Goal: Task Accomplishment & Management: Manage account settings

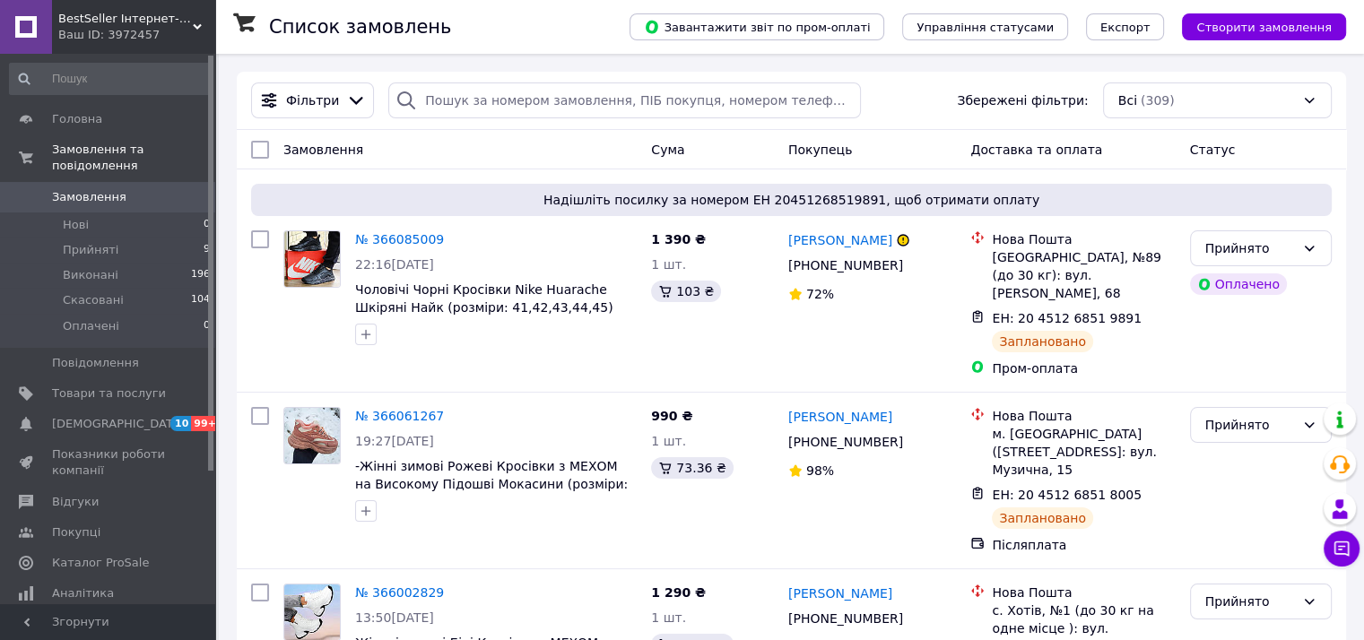
click at [191, 22] on span "BestSeller Інтернет-магазин" at bounding box center [125, 19] width 134 height 16
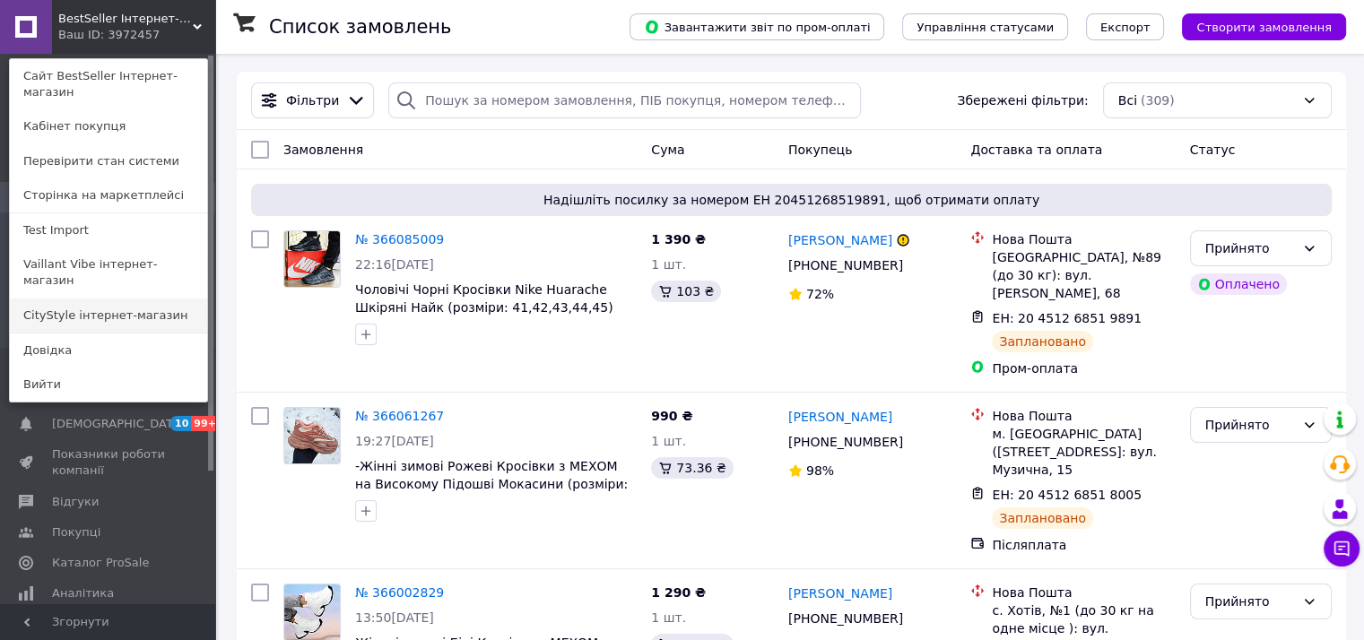
click at [83, 299] on link "CityStylе iнтернет-магазин" at bounding box center [108, 316] width 197 height 34
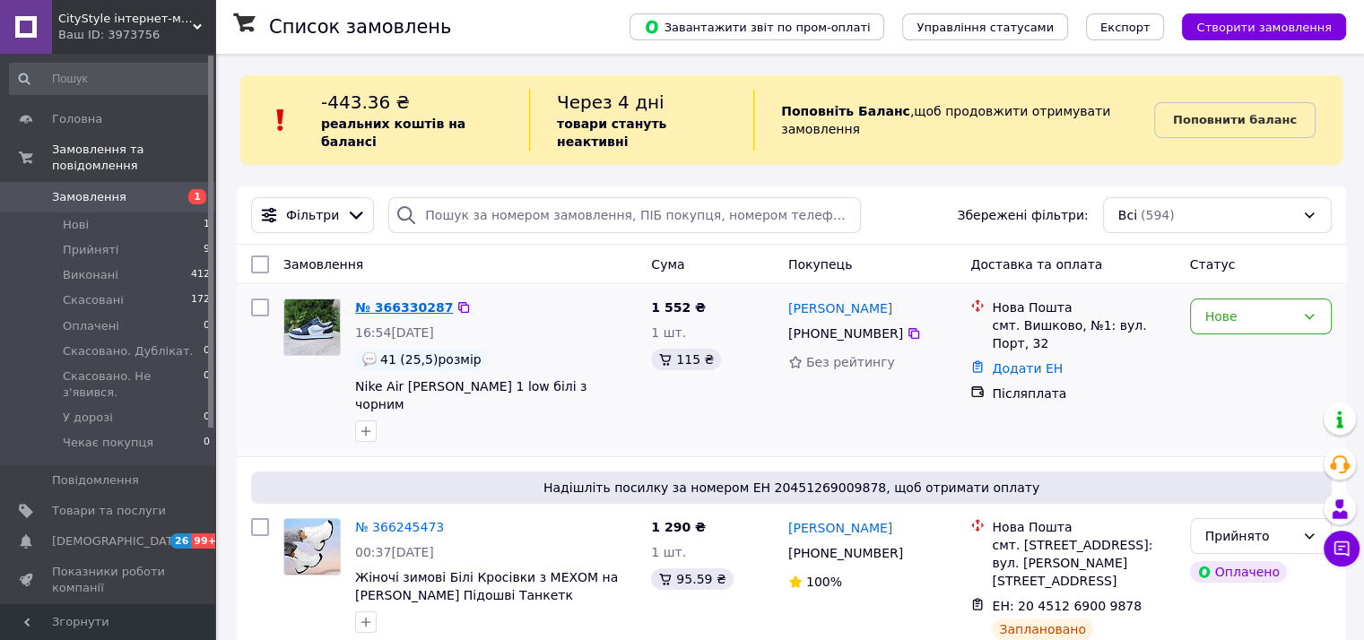
click at [386, 300] on link "№ 366330287" at bounding box center [404, 307] width 98 height 14
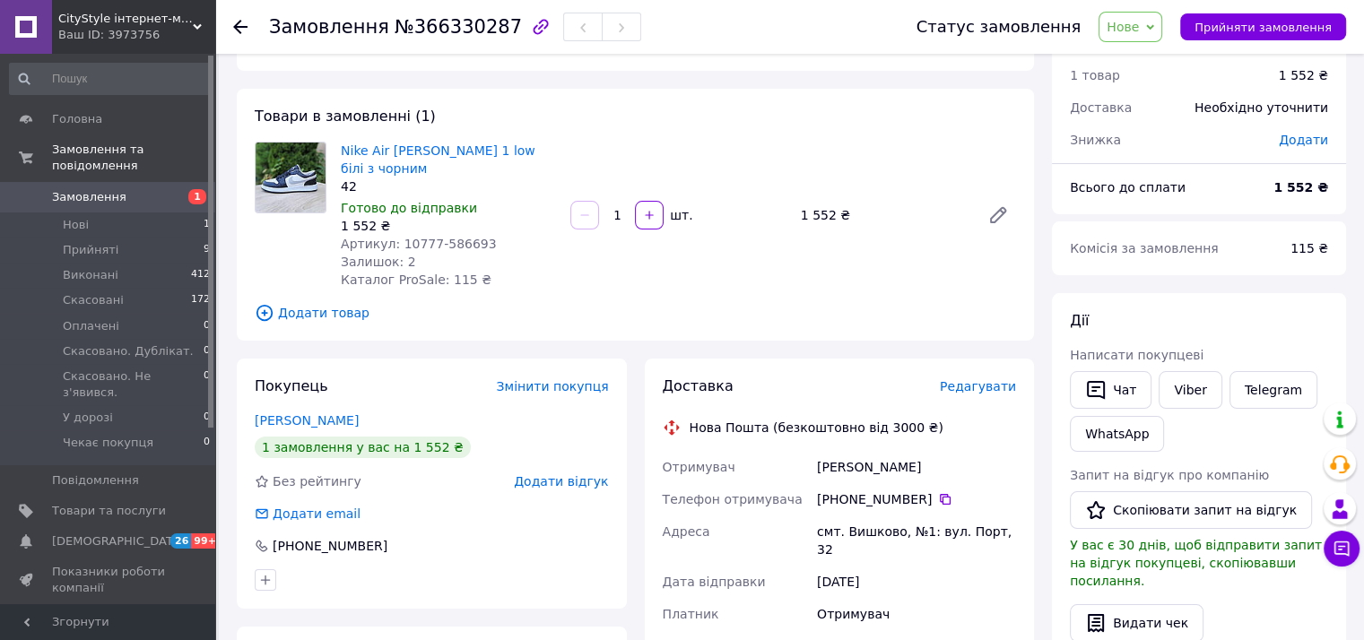
scroll to position [90, 0]
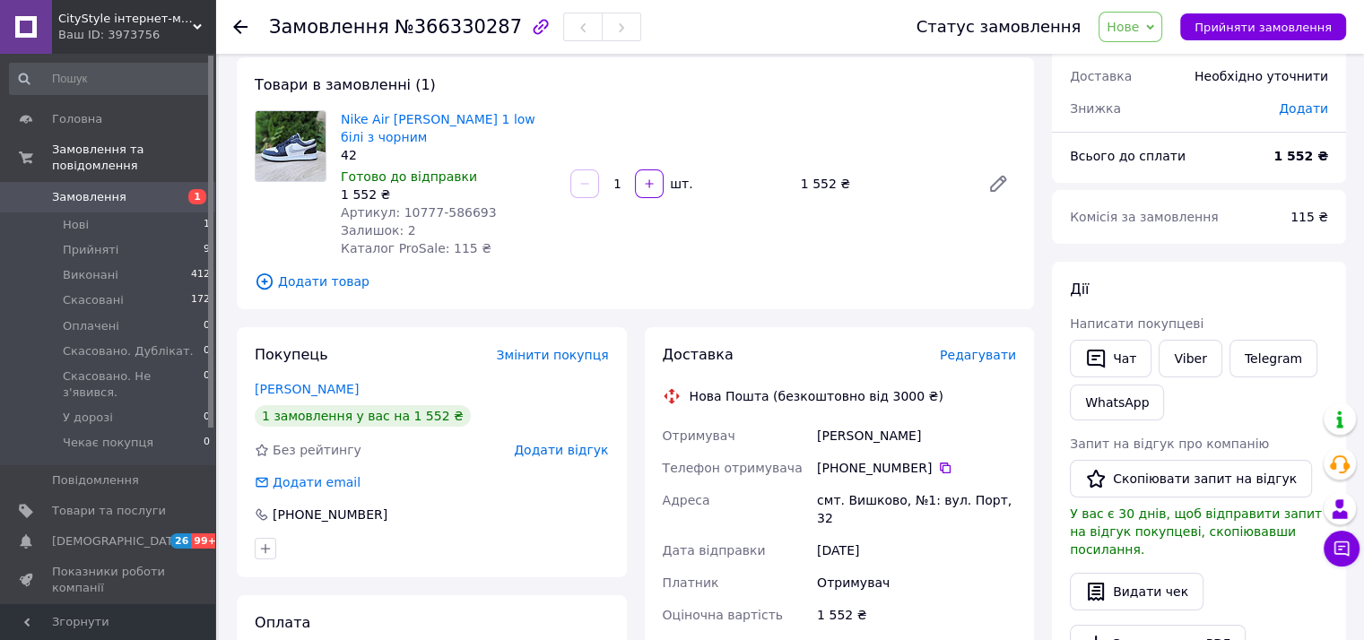
click at [405, 205] on span "Артикул: 10777-586693" at bounding box center [419, 212] width 156 height 14
copy span "10777"
click at [412, 120] on link "Nike Air [PERSON_NAME] 1 low білі з чорним" at bounding box center [438, 128] width 195 height 32
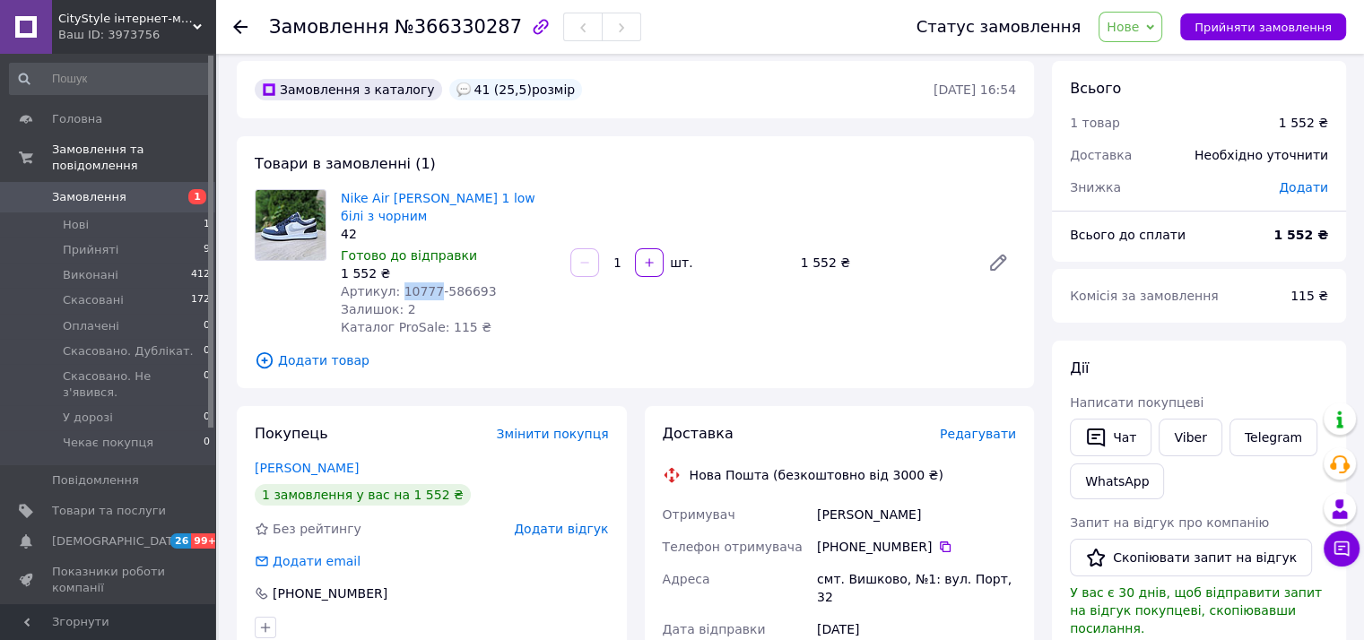
scroll to position [0, 0]
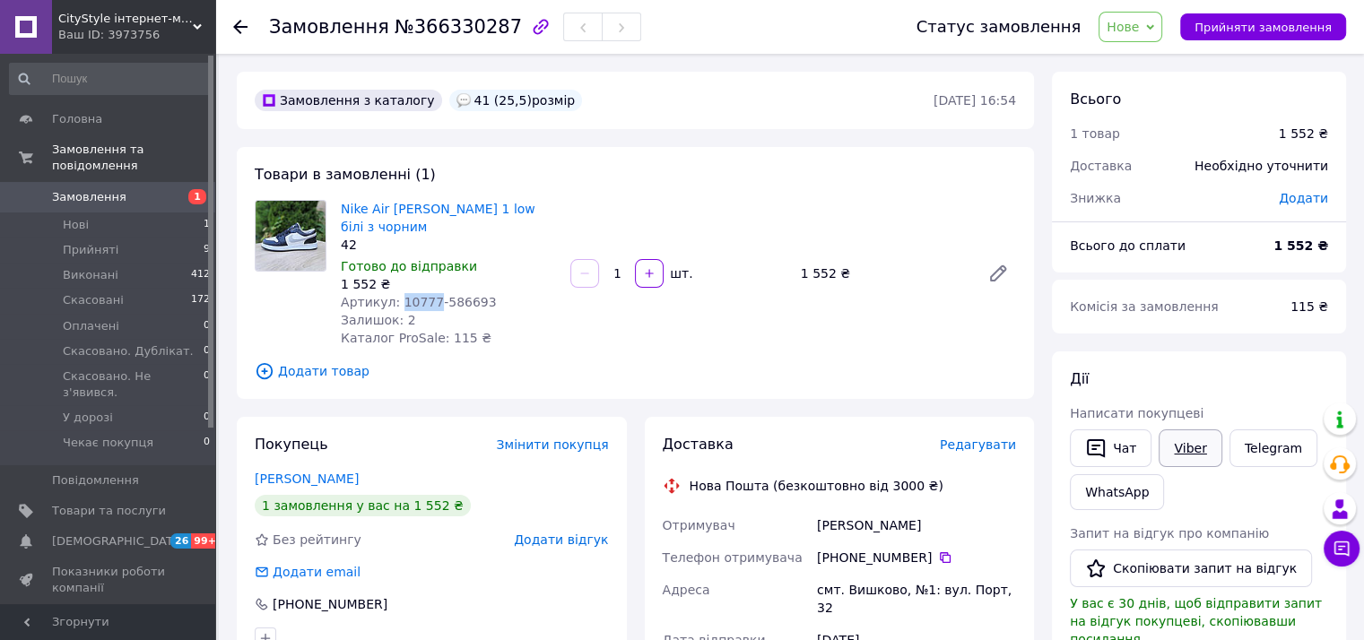
click at [1178, 443] on link "Viber" at bounding box center [1189, 448] width 63 height 38
click at [1266, 455] on link "Telegram" at bounding box center [1273, 448] width 88 height 38
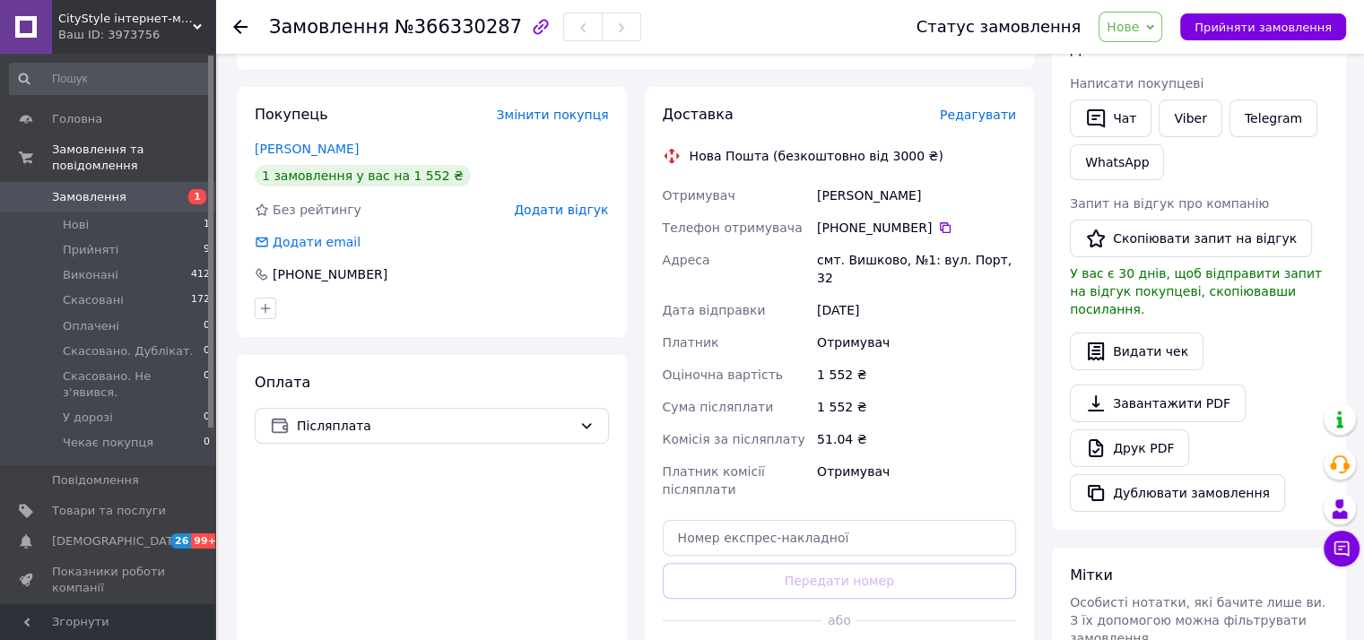
scroll to position [359, 0]
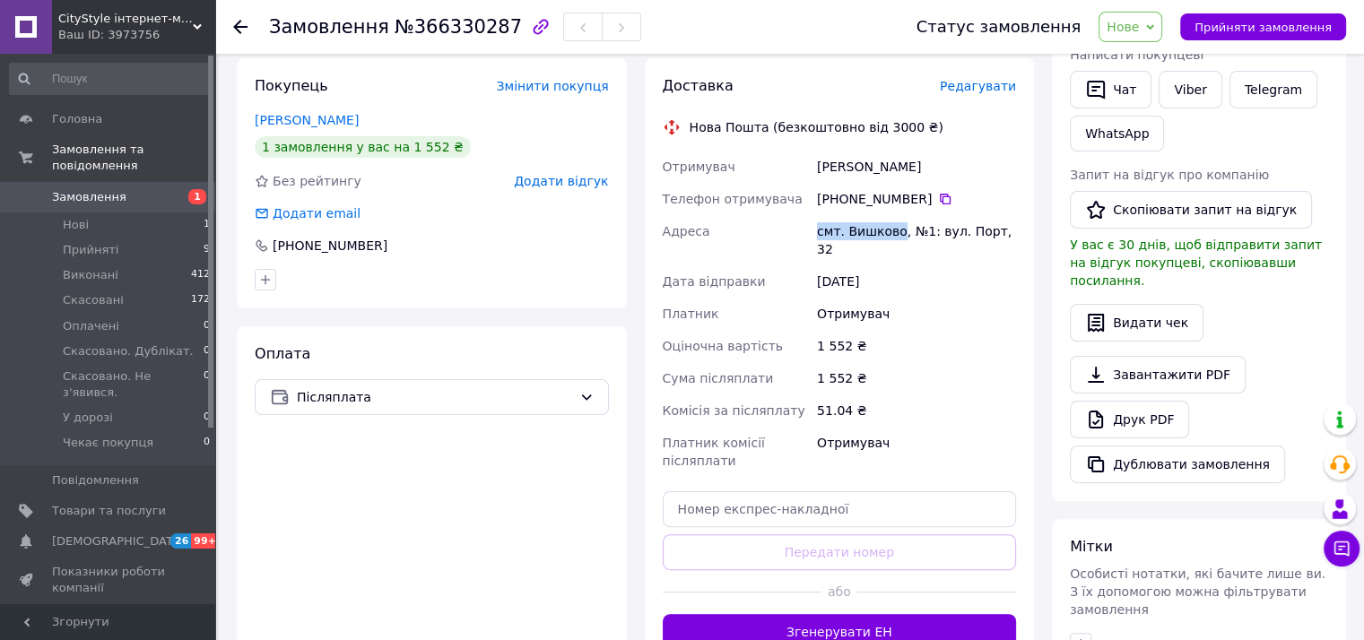
drag, startPoint x: 818, startPoint y: 213, endPoint x: 893, endPoint y: 211, distance: 75.4
click at [893, 215] on div "смт. Вишково, №1: вул. Порт, 32" at bounding box center [916, 240] width 206 height 50
copy div "смт. Вишково"
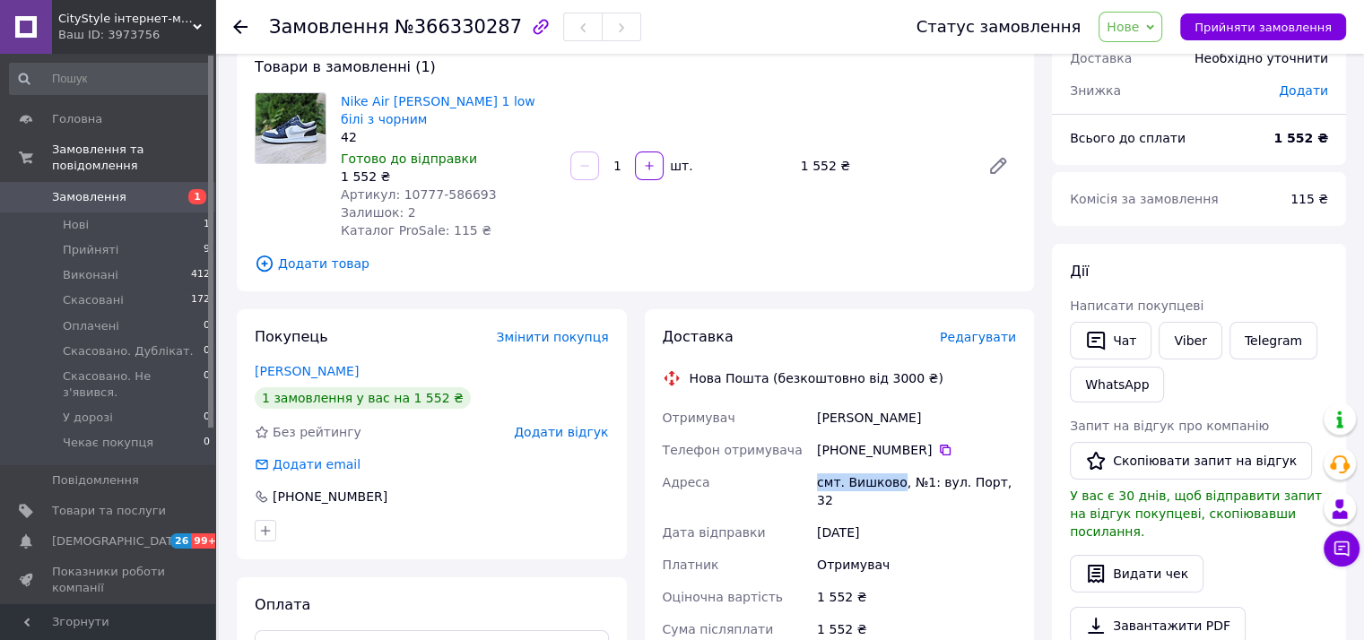
scroll to position [0, 0]
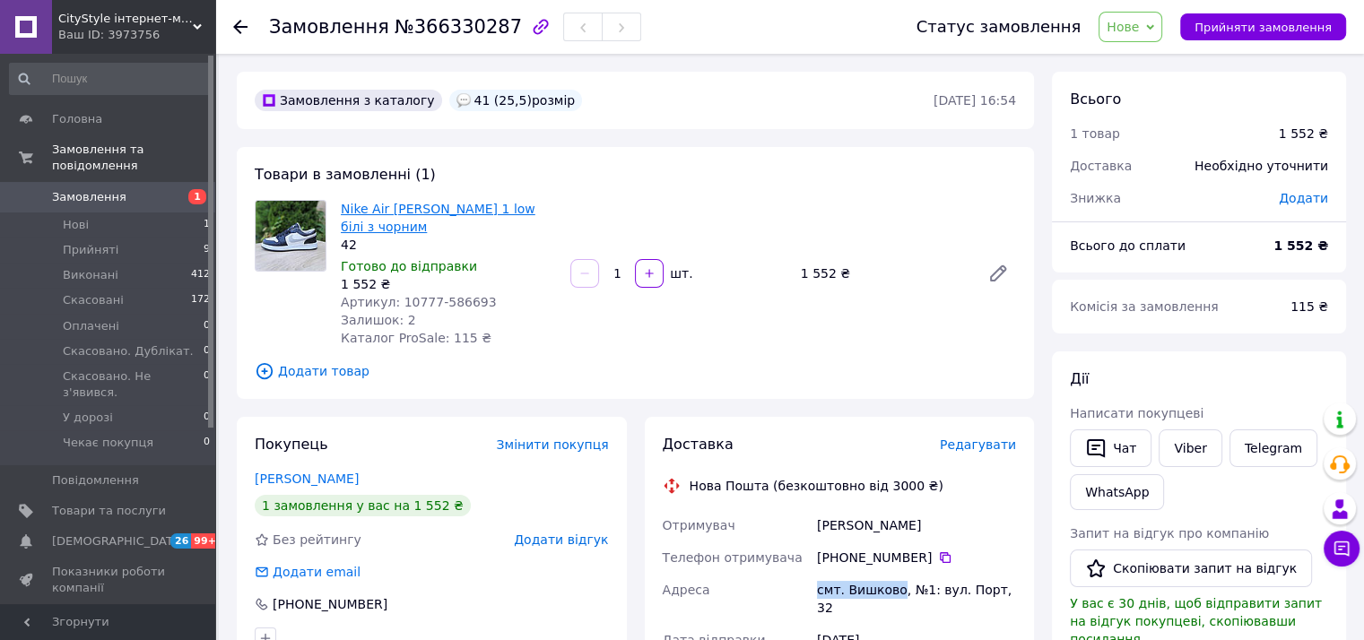
click at [491, 209] on link "Nike Air [PERSON_NAME] 1 low білі з чорним" at bounding box center [438, 218] width 195 height 32
click at [237, 27] on use at bounding box center [240, 27] width 14 height 14
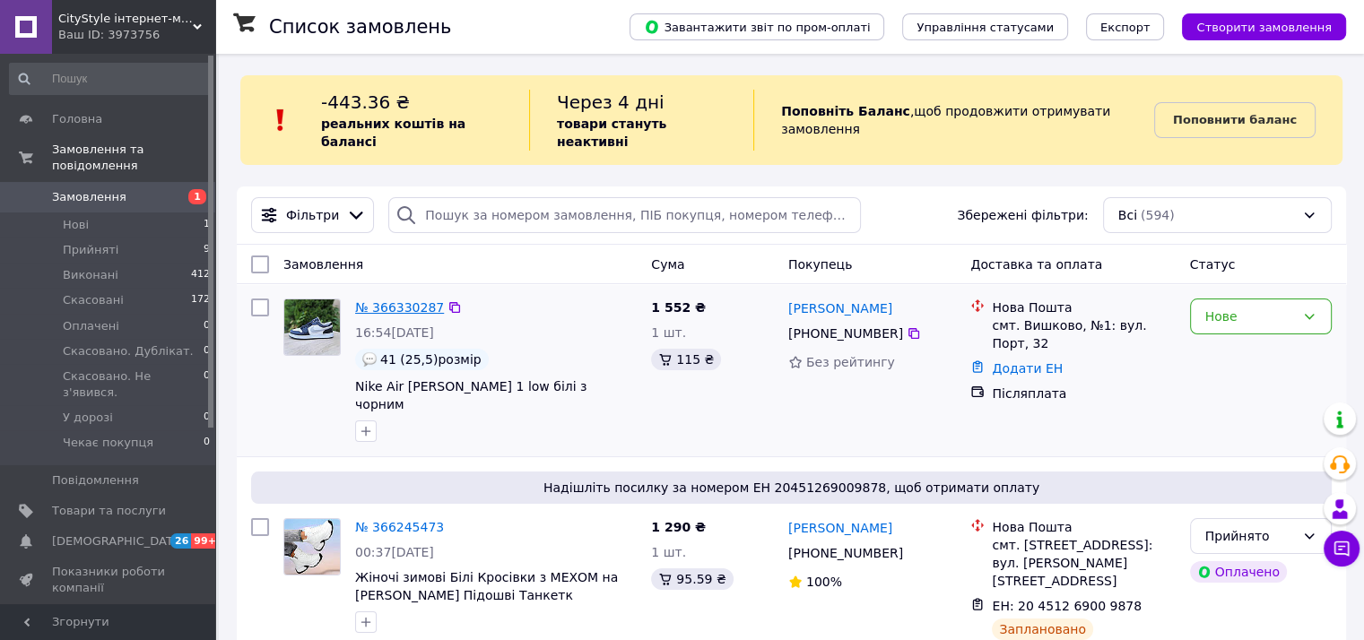
click at [386, 300] on link "№ 366330287" at bounding box center [399, 307] width 89 height 14
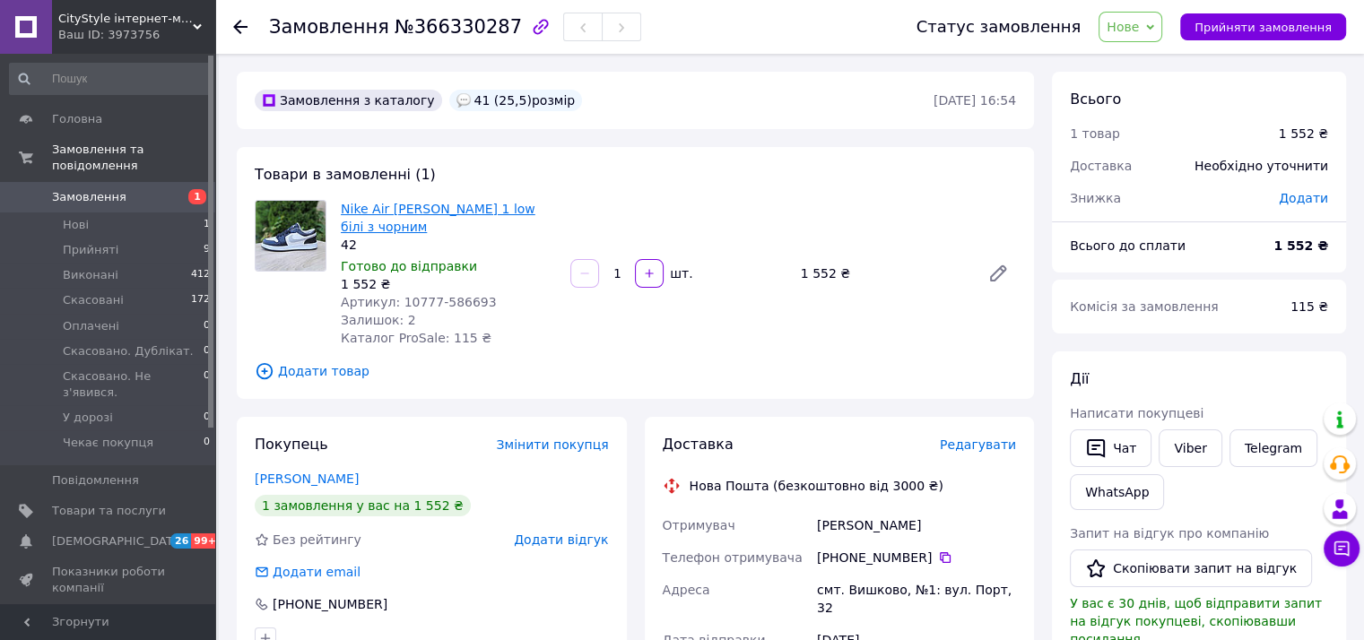
click at [411, 207] on link "Nike Air [PERSON_NAME] 1 low білі з чорним" at bounding box center [438, 218] width 195 height 32
